Goal: Check status: Check status

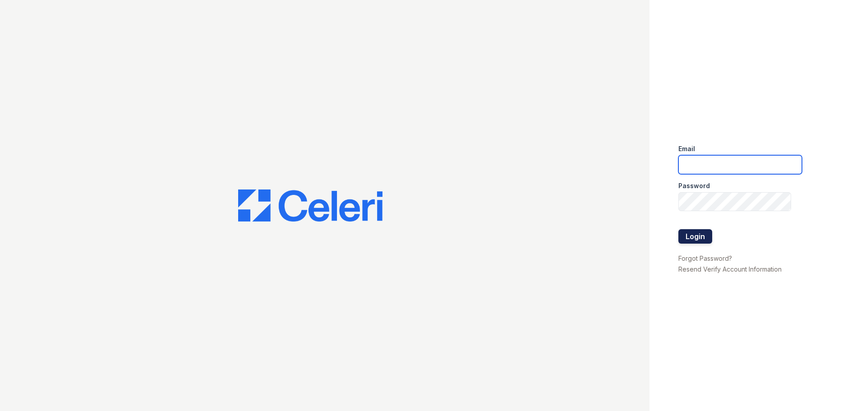
type input "jaxon1@cafmanagement.com"
click at [702, 239] on button "Login" at bounding box center [696, 236] width 34 height 14
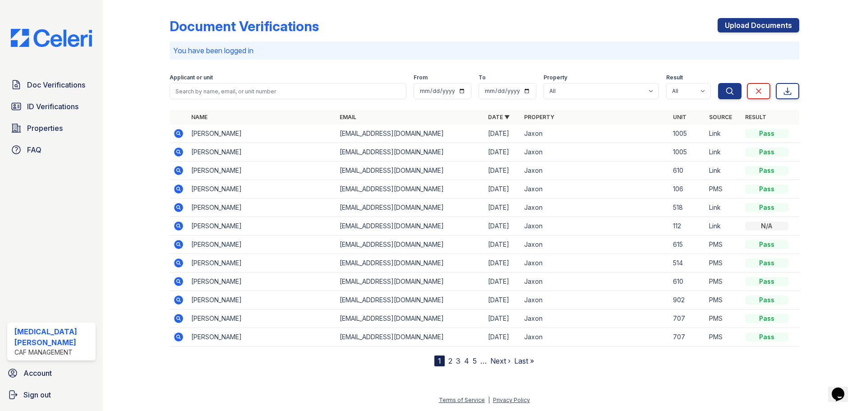
drag, startPoint x: 55, startPoint y: 108, endPoint x: 193, endPoint y: 157, distance: 146.4
click at [55, 108] on span "ID Verifications" at bounding box center [52, 106] width 51 height 11
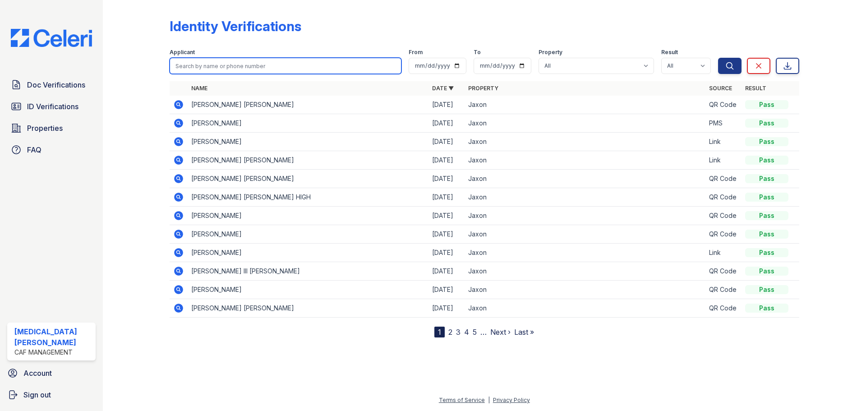
click at [240, 69] on input "search" at bounding box center [286, 66] width 232 height 16
type input "[PERSON_NAME]"
click at [718, 58] on button "Search" at bounding box center [729, 66] width 23 height 16
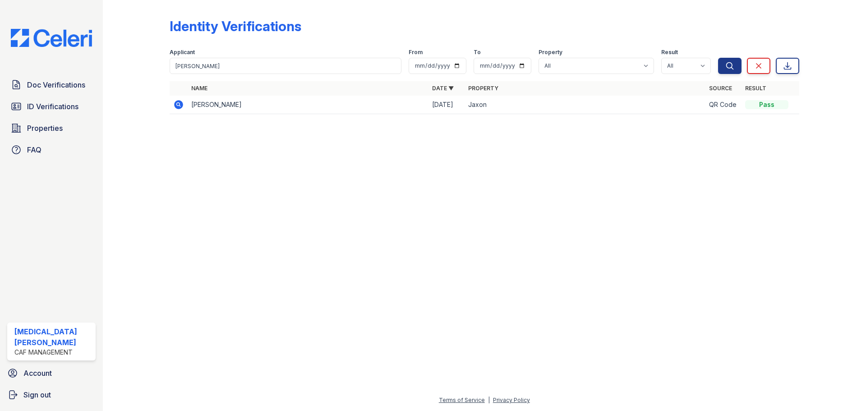
click at [176, 103] on icon at bounding box center [178, 104] width 9 height 9
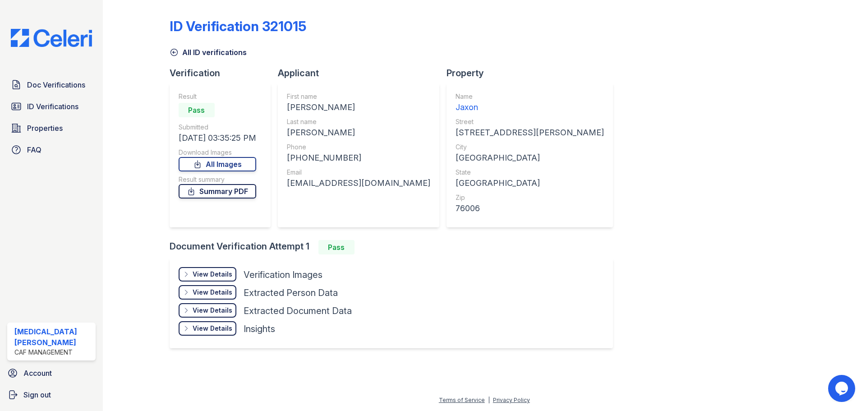
click at [222, 192] on link "Summary PDF" at bounding box center [218, 191] width 78 height 14
click at [217, 162] on link "All Images" at bounding box center [218, 164] width 78 height 14
